Goal: Check status: Check status

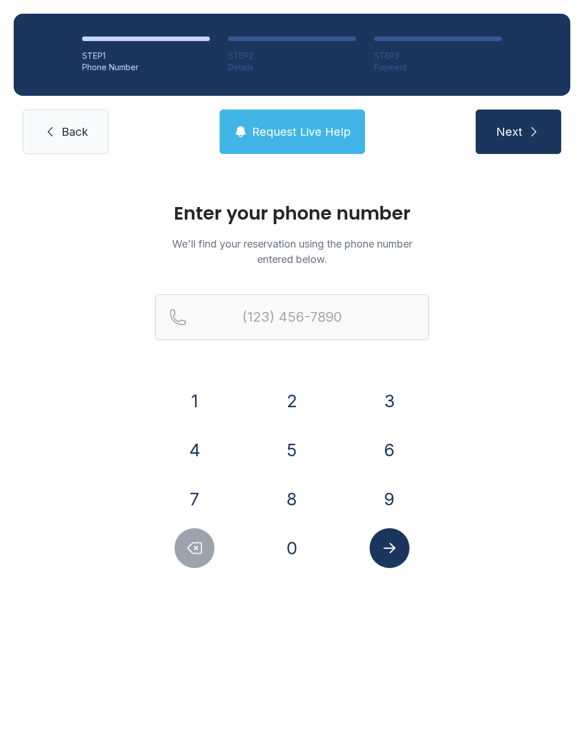
click at [285, 516] on button "8" at bounding box center [292, 499] width 40 height 40
click at [201, 416] on button "1" at bounding box center [195, 401] width 40 height 40
click at [302, 451] on button "5" at bounding box center [292, 450] width 40 height 40
click at [193, 447] on button "4" at bounding box center [195, 450] width 40 height 40
click at [301, 499] on button "8" at bounding box center [292, 499] width 40 height 40
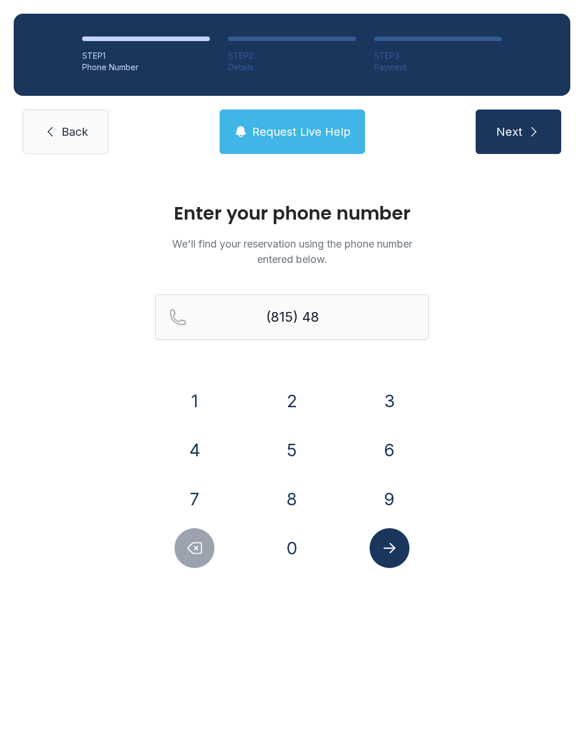
click at [393, 406] on button "3" at bounding box center [390, 401] width 40 height 40
click at [298, 508] on button "8" at bounding box center [292, 499] width 40 height 40
click at [396, 400] on button "3" at bounding box center [390, 401] width 40 height 40
click at [390, 496] on button "9" at bounding box center [390, 499] width 40 height 40
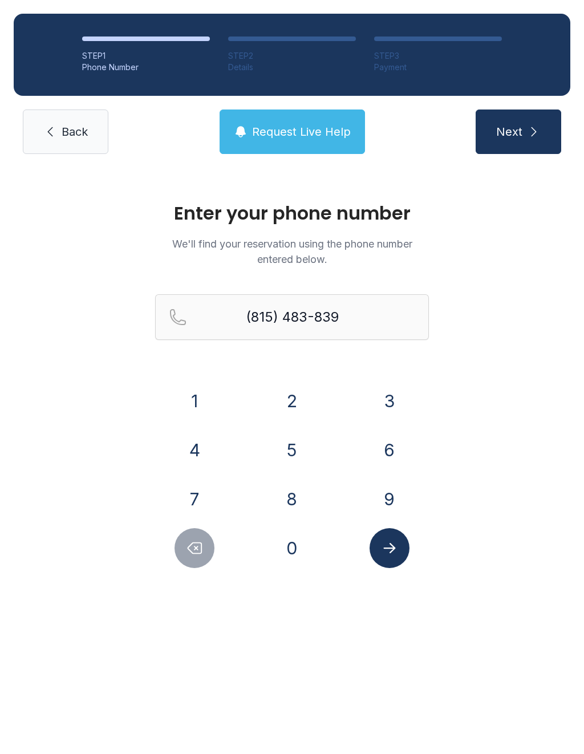
type input "[PHONE_NUMBER]"
click at [396, 555] on icon "Submit lookup form" at bounding box center [389, 548] width 17 height 17
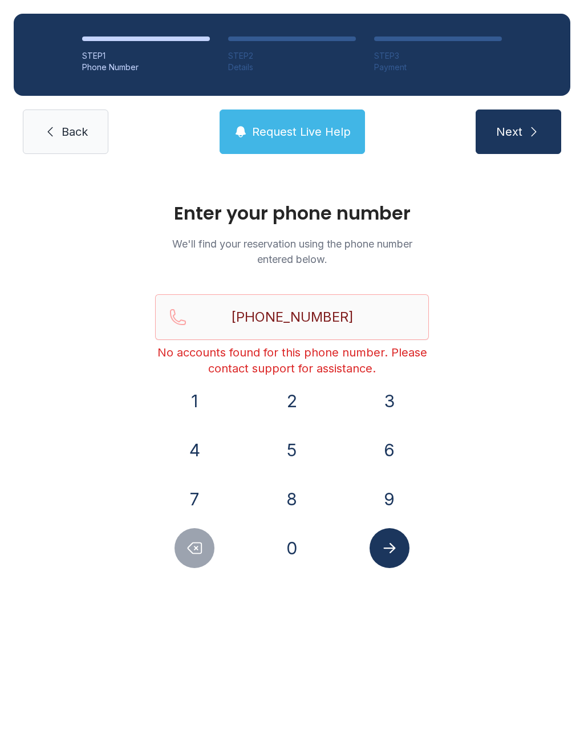
click at [70, 153] on link "Back" at bounding box center [66, 132] width 86 height 44
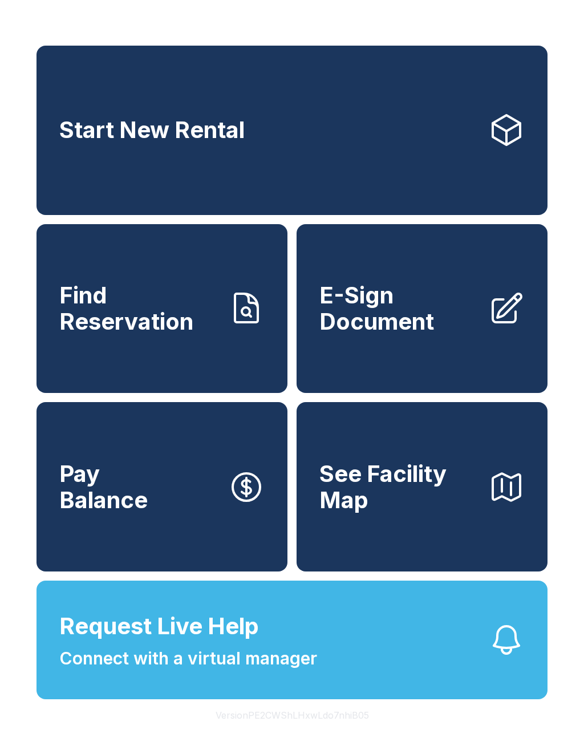
click at [216, 355] on link "Find Reservation" at bounding box center [162, 308] width 251 height 169
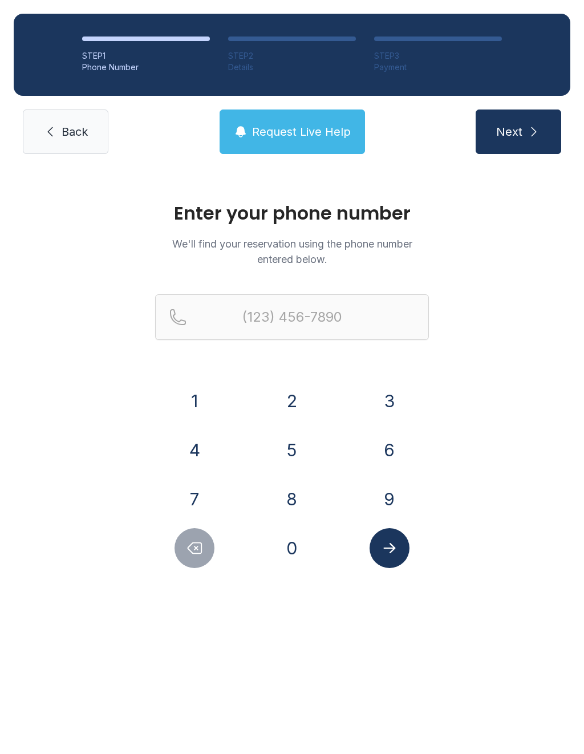
click at [67, 133] on span "Back" at bounding box center [75, 132] width 26 height 16
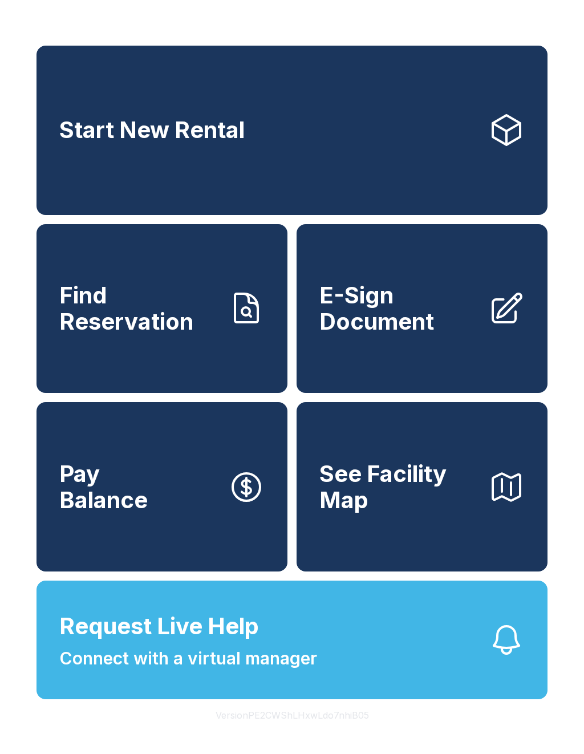
click at [184, 323] on span "Find Reservation" at bounding box center [139, 308] width 160 height 52
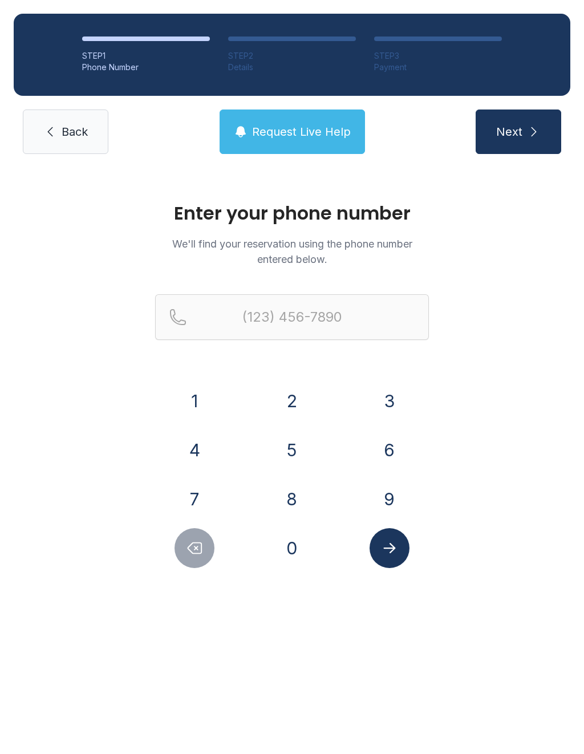
click at [191, 455] on button "4" at bounding box center [195, 450] width 40 height 40
click at [300, 541] on button "0" at bounding box center [292, 548] width 40 height 40
click at [195, 448] on button "4" at bounding box center [195, 450] width 40 height 40
click at [393, 511] on button "9" at bounding box center [390, 499] width 40 height 40
click at [385, 409] on button "3" at bounding box center [390, 401] width 40 height 40
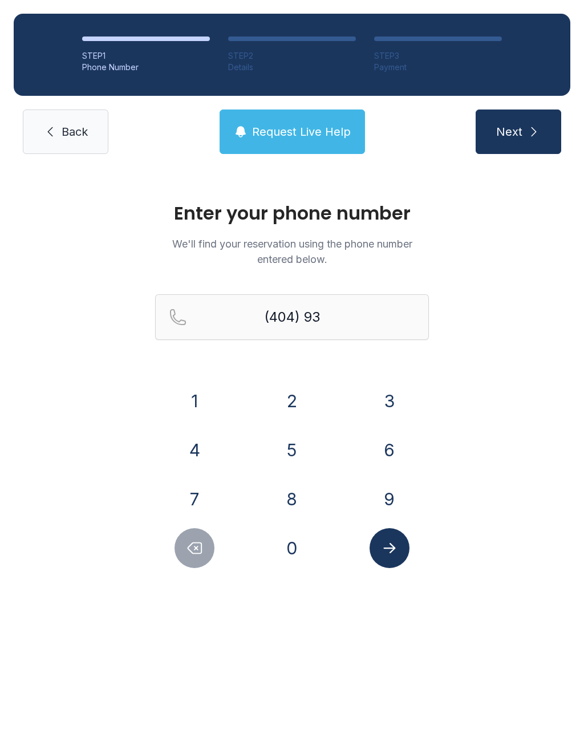
click at [281, 459] on button "5" at bounding box center [292, 450] width 40 height 40
click at [396, 410] on button "3" at bounding box center [390, 401] width 40 height 40
click at [395, 410] on button "3" at bounding box center [390, 401] width 40 height 40
click at [193, 514] on button "7" at bounding box center [195, 499] width 40 height 40
click at [185, 445] on button "4" at bounding box center [195, 450] width 40 height 40
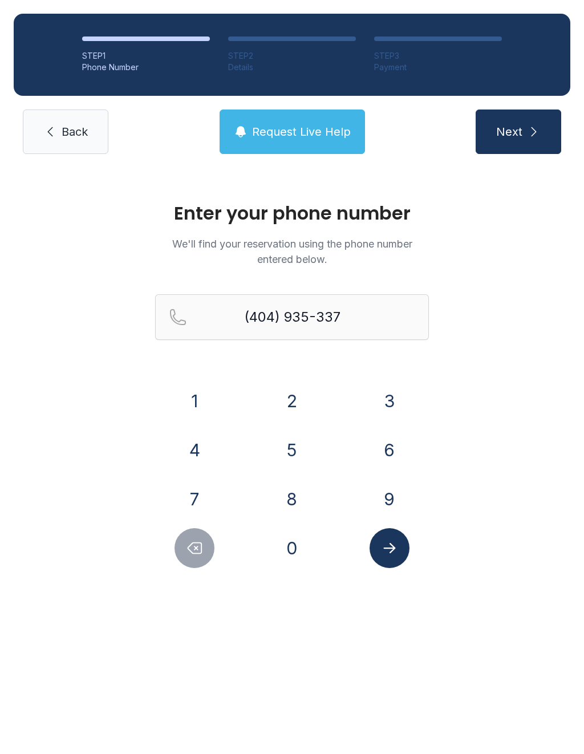
type input "[PHONE_NUMBER]"
click at [394, 533] on button "Submit lookup form" at bounding box center [390, 548] width 40 height 40
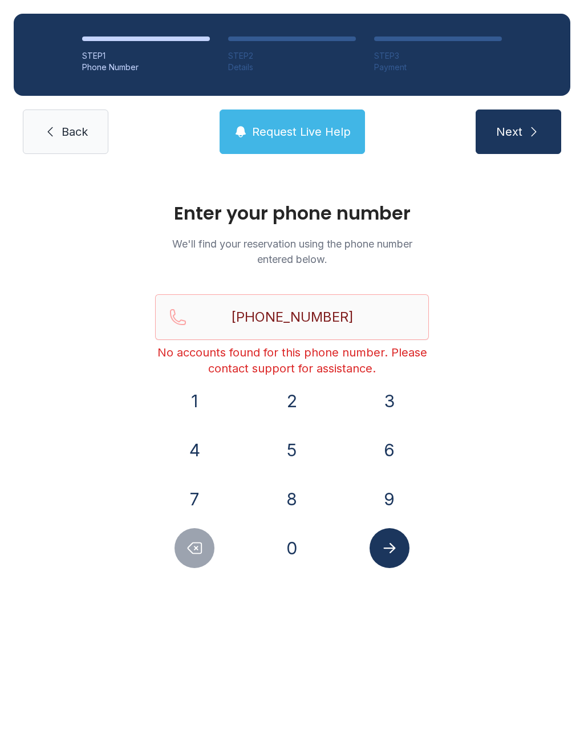
click at [277, 137] on span "Request Live Help" at bounding box center [301, 132] width 99 height 16
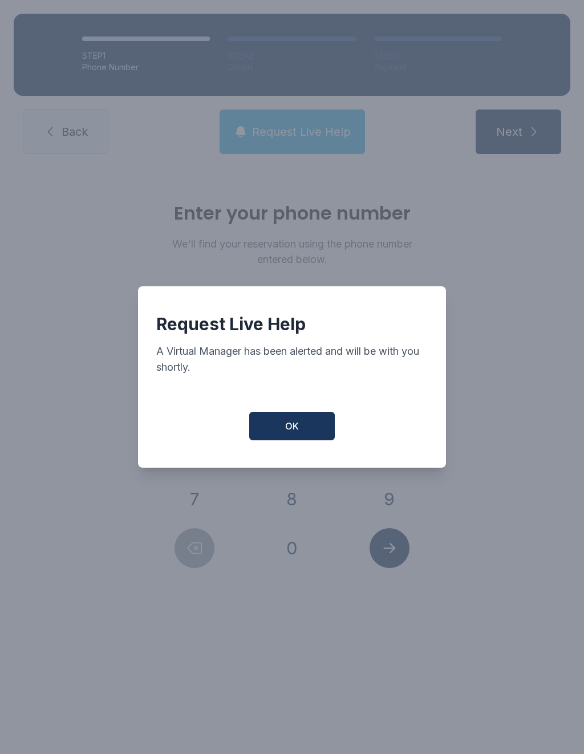
click at [289, 439] on button "OK" at bounding box center [292, 426] width 86 height 29
